Goal: Transaction & Acquisition: Obtain resource

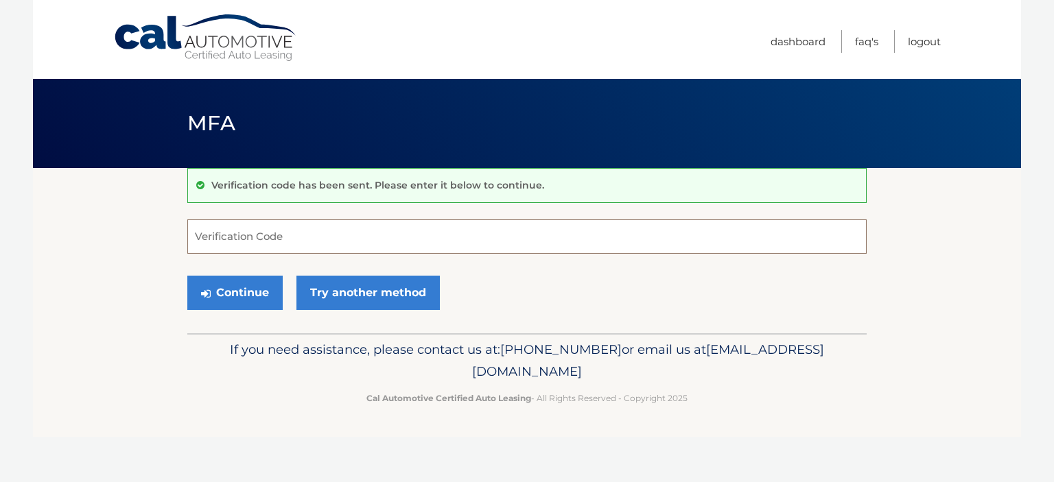
click at [272, 237] on input "Verification Code" at bounding box center [526, 236] width 679 height 34
type input "037449"
click at [239, 296] on button "Continue" at bounding box center [234, 293] width 95 height 34
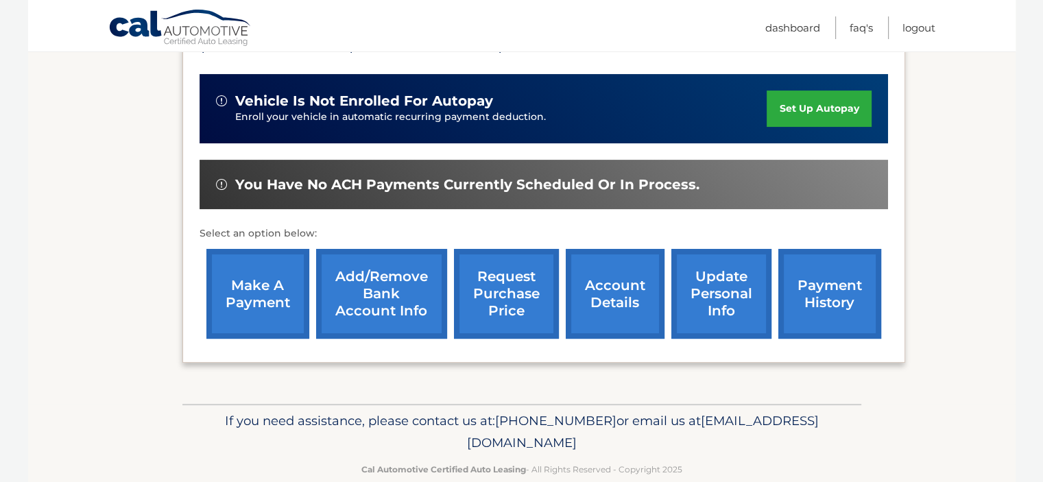
scroll to position [343, 0]
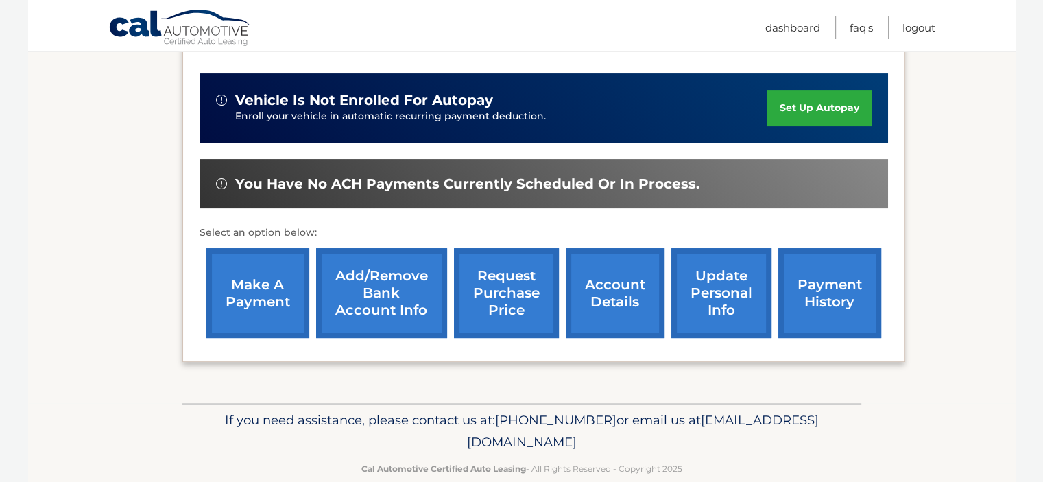
click at [502, 269] on link "request purchase price" at bounding box center [506, 293] width 105 height 90
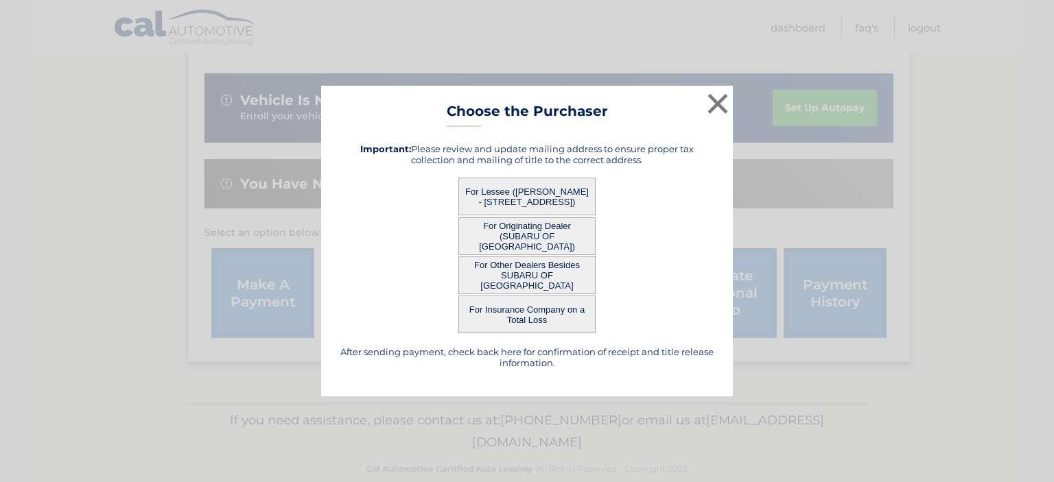
click at [540, 224] on button "For Originating Dealer (SUBARU OF [GEOGRAPHIC_DATA])" at bounding box center [526, 236] width 137 height 38
click at [524, 233] on button "For Originating Dealer (SUBARU OF [GEOGRAPHIC_DATA])" at bounding box center [526, 236] width 137 height 38
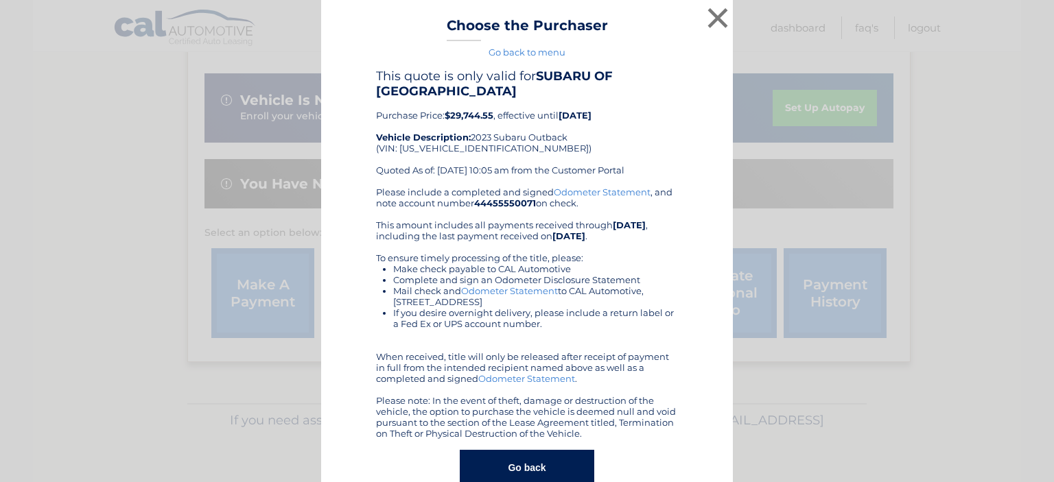
drag, startPoint x: 456, startPoint y: 115, endPoint x: 686, endPoint y: 113, distance: 229.8
click at [686, 113] on div "This quote is only valid for SUBARU OF NORTH TAMPA Purchase Price: $29,744.55 ,…" at bounding box center [526, 277] width 377 height 417
click at [686, 112] on div "This quote is only valid for SUBARU OF NORTH TAMPA Purchase Price: $29,744.55 ,…" at bounding box center [526, 277] width 377 height 417
click at [653, 94] on h4 "This quote is only valid for SUBARU OF NORTH TAMPA" at bounding box center [527, 84] width 302 height 30
click at [713, 13] on button "×" at bounding box center [717, 17] width 27 height 27
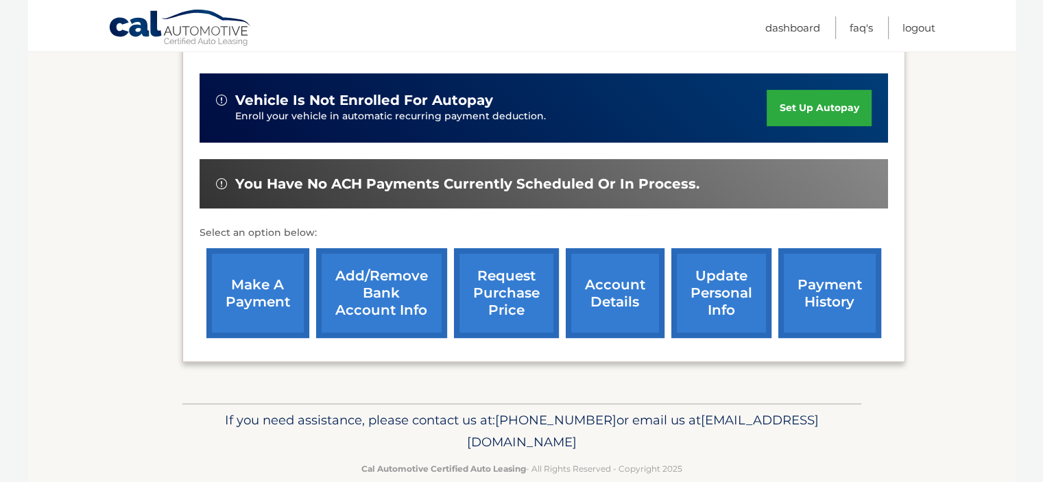
click at [514, 265] on link "request purchase price" at bounding box center [506, 293] width 105 height 90
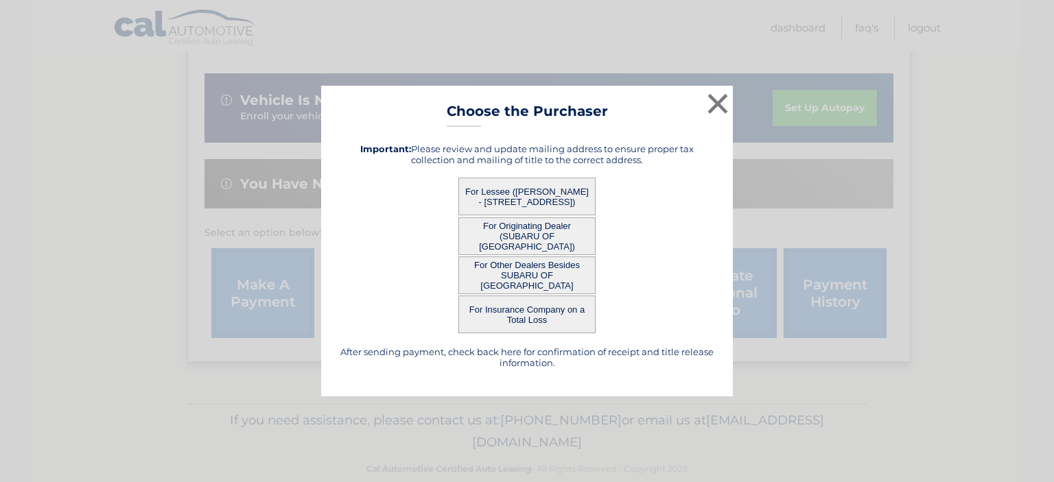
click at [508, 191] on button "For Lessee ([PERSON_NAME] - [STREET_ADDRESS])" at bounding box center [526, 197] width 137 height 38
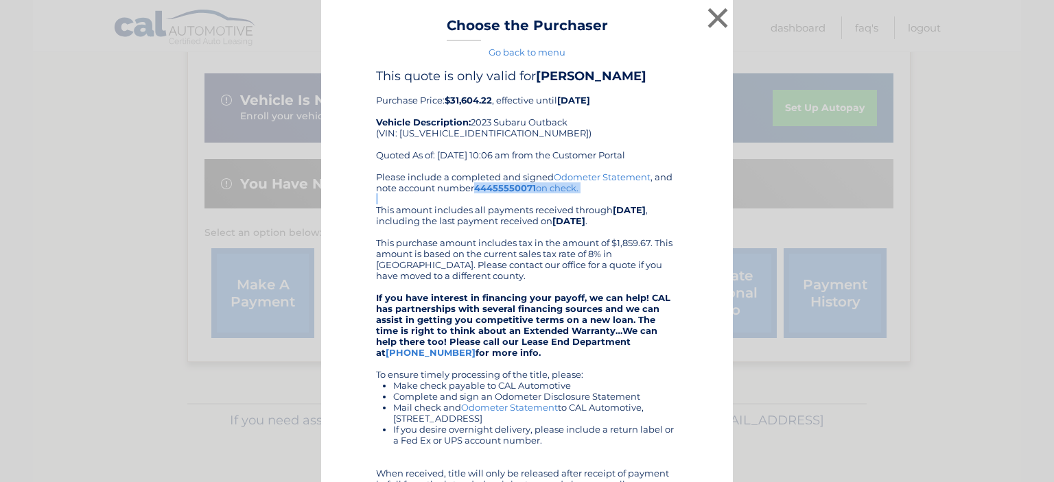
click at [509, 194] on div "Please include a completed and signed Odometer Statement , and note account num…" at bounding box center [527, 363] width 302 height 384
click at [711, 79] on div "× Choose the Purchaser Go back to menu After sending payment, check back here f…" at bounding box center [527, 338] width 412 height 676
click at [716, 17] on button "×" at bounding box center [717, 17] width 27 height 27
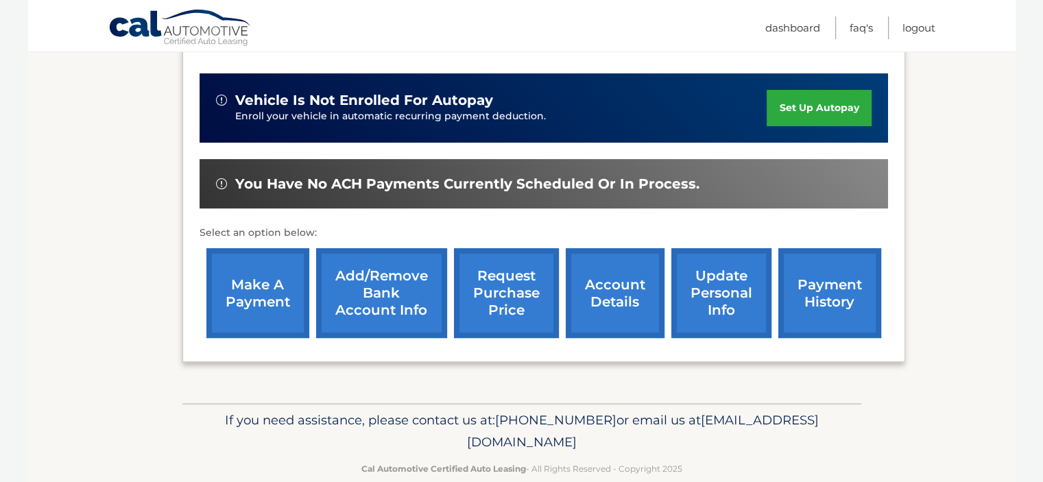
click at [494, 271] on link "request purchase price" at bounding box center [506, 293] width 105 height 90
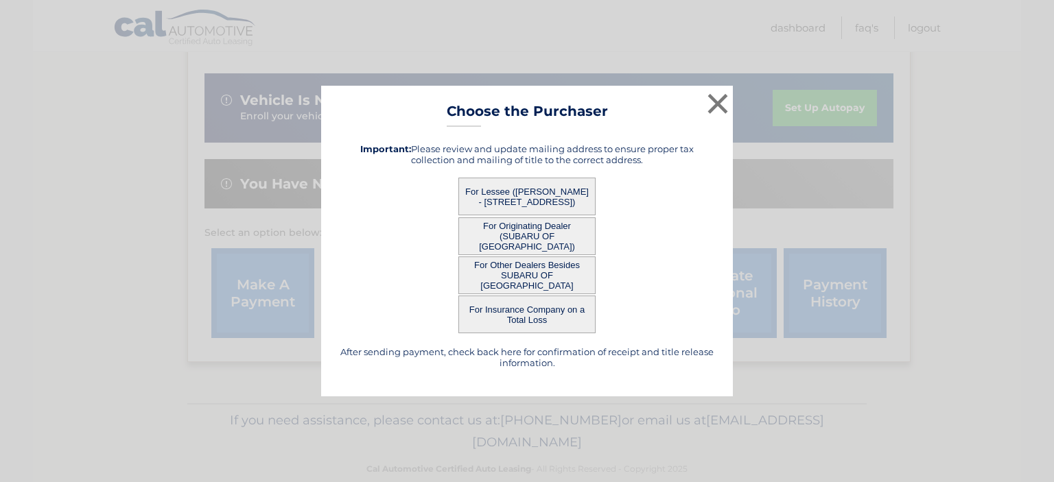
click at [521, 276] on button "For Other Dealers Besides SUBARU OF [GEOGRAPHIC_DATA]" at bounding box center [526, 276] width 137 height 38
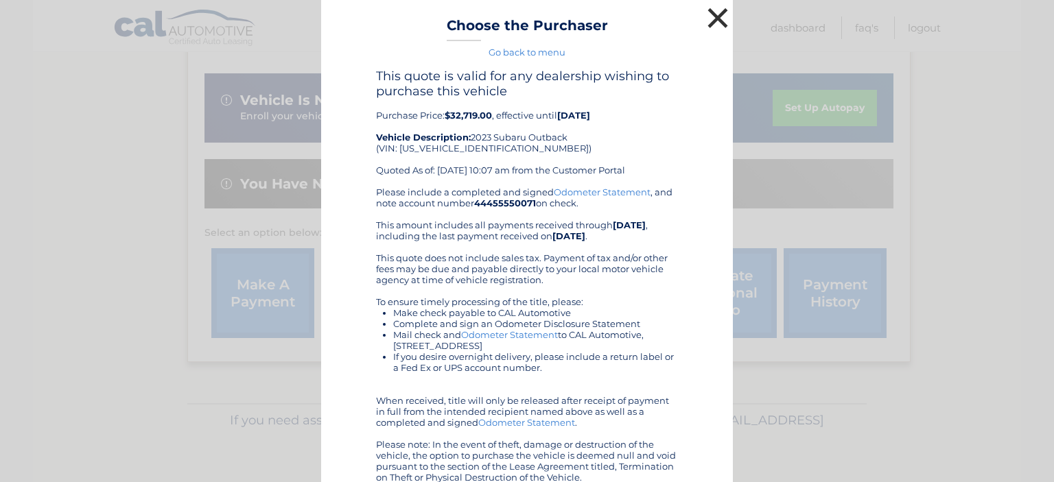
click at [713, 19] on button "×" at bounding box center [717, 17] width 27 height 27
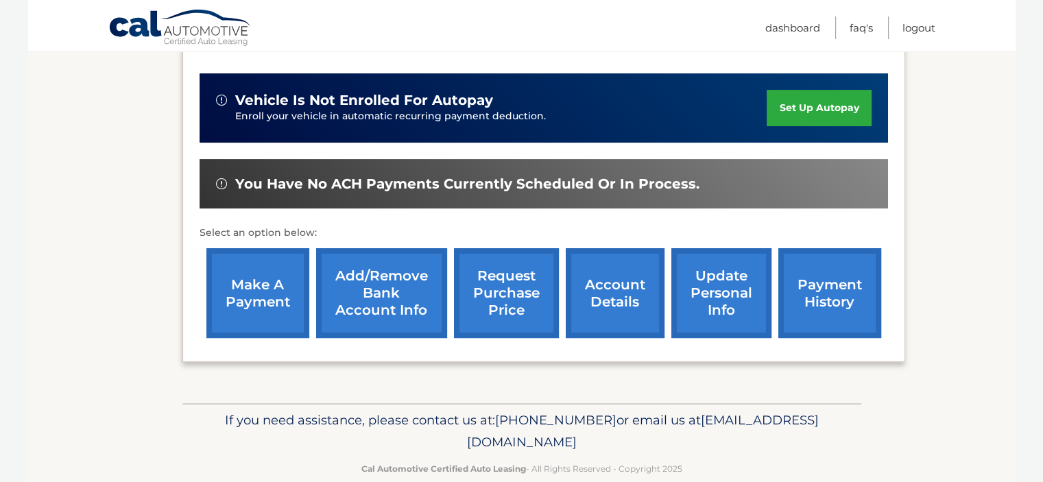
click at [503, 256] on link "request purchase price" at bounding box center [506, 293] width 105 height 90
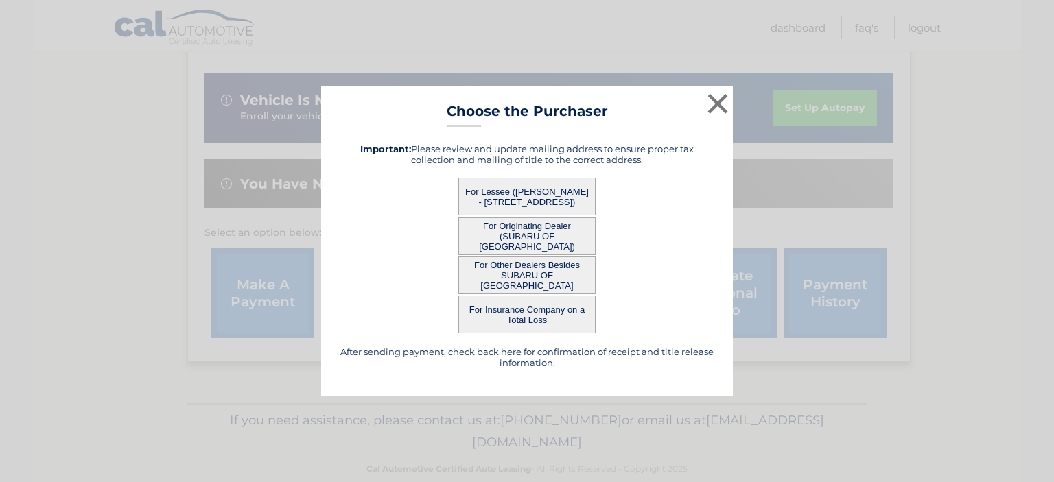
click at [518, 232] on button "For Originating Dealer (SUBARU OF [GEOGRAPHIC_DATA])" at bounding box center [526, 236] width 137 height 38
click at [518, 232] on div "× Choose the Purchaser Go back to menu After sending payment, check back here f…" at bounding box center [527, 241] width 412 height 311
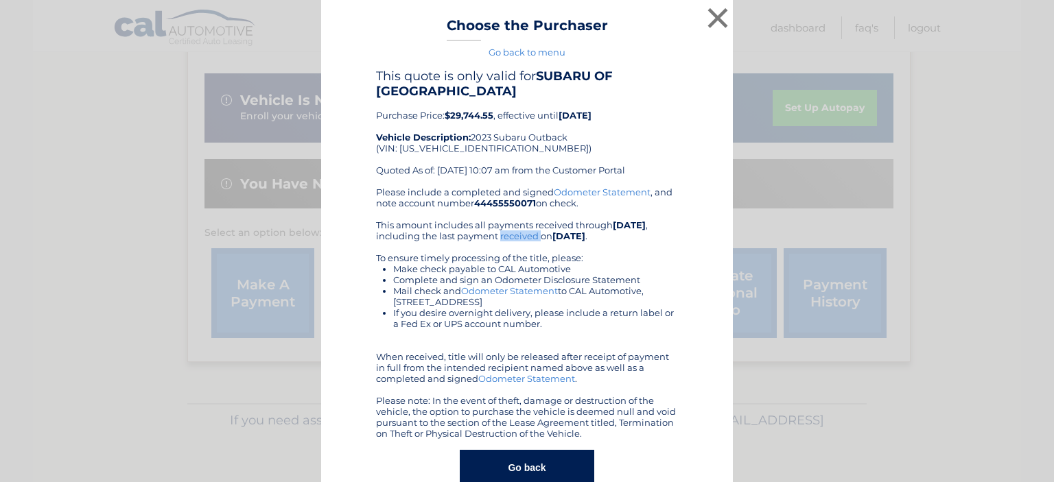
click at [518, 232] on div "Please include a completed and signed Odometer Statement , and note account num…" at bounding box center [527, 313] width 302 height 252
click at [711, 16] on button "×" at bounding box center [717, 17] width 27 height 27
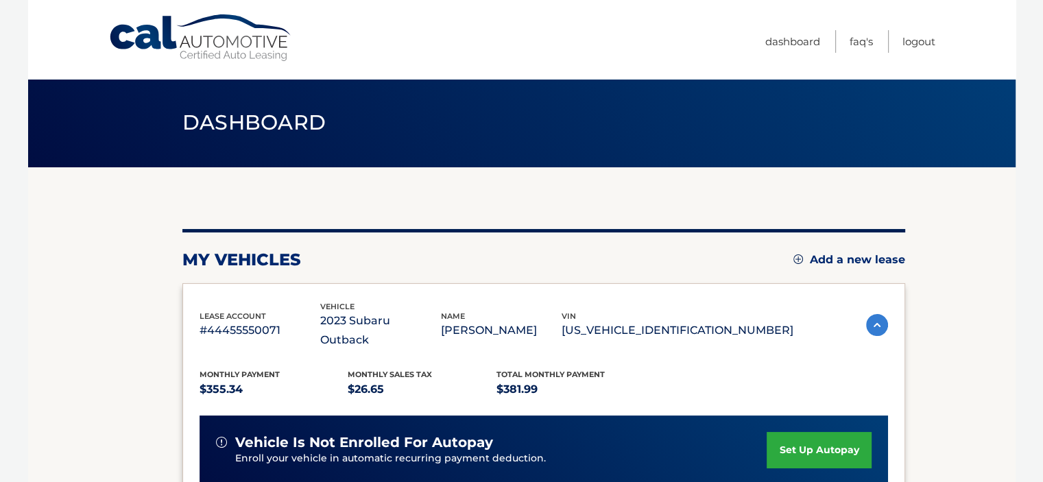
scroll to position [0, 0]
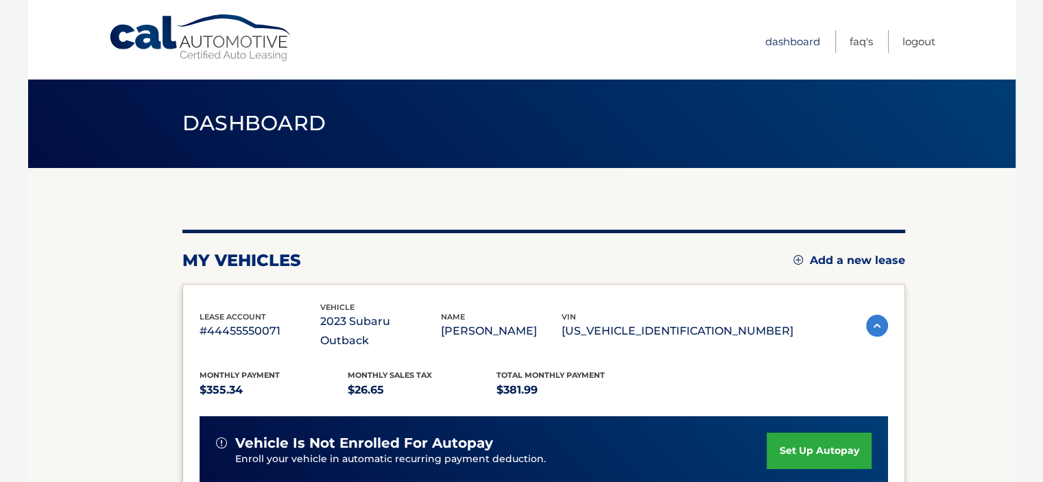
click at [776, 40] on link "Dashboard" at bounding box center [792, 41] width 55 height 23
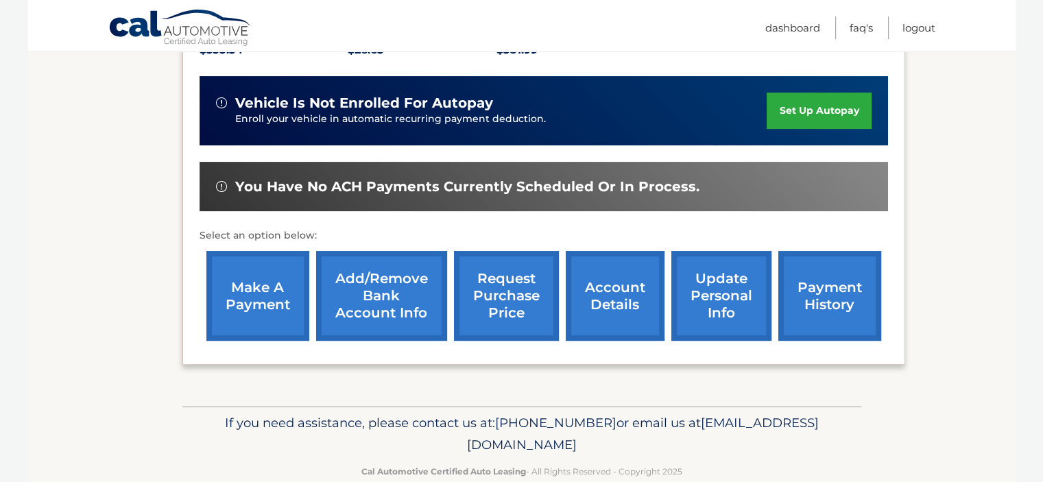
scroll to position [347, 0]
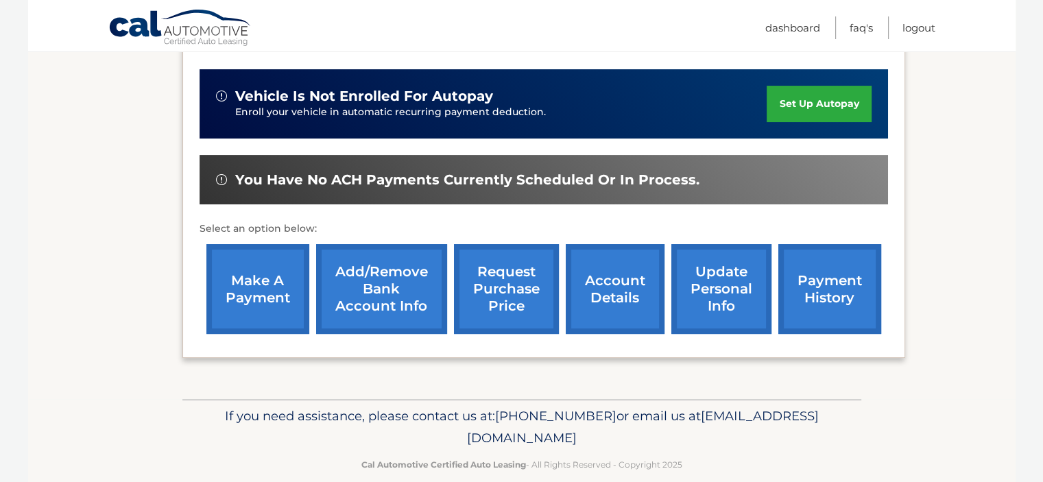
click at [505, 272] on link "request purchase price" at bounding box center [506, 289] width 105 height 90
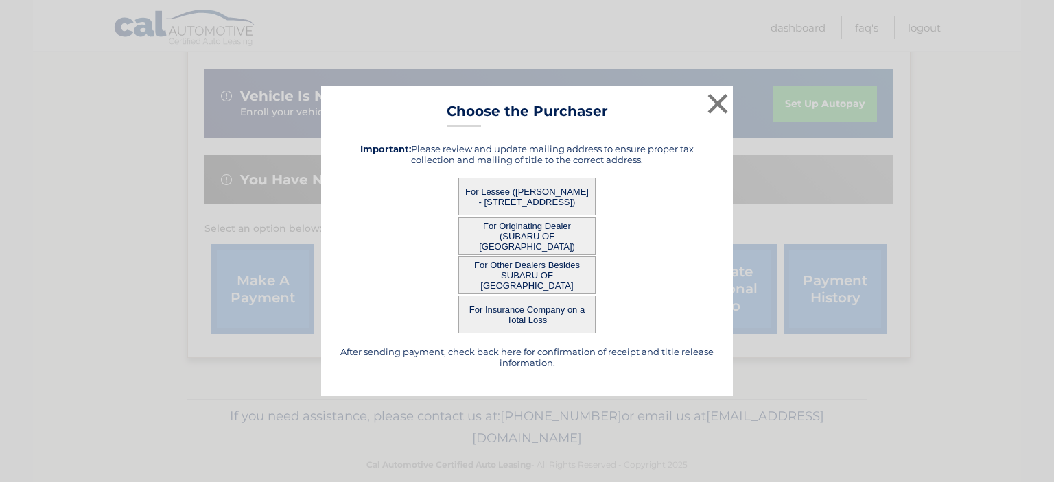
click at [516, 189] on button "For Lessee ([PERSON_NAME] - [STREET_ADDRESS])" at bounding box center [526, 197] width 137 height 38
click at [516, 189] on div "× Choose the Purchaser After sending payment, check back here for confirmation …" at bounding box center [527, 241] width 412 height 311
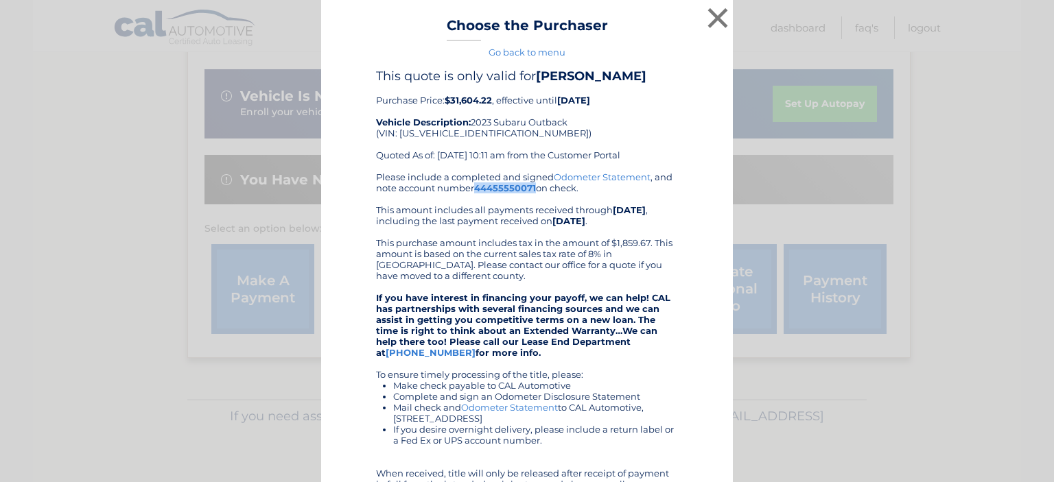
click at [516, 190] on b "44455550071" at bounding box center [505, 187] width 62 height 11
drag, startPoint x: 447, startPoint y: 98, endPoint x: 486, endPoint y: 99, distance: 39.1
click at [486, 99] on b "$31,604.22" at bounding box center [467, 100] width 47 height 11
copy b "31,604.22"
click at [715, 17] on button "×" at bounding box center [717, 17] width 27 height 27
